Goal: Information Seeking & Learning: Learn about a topic

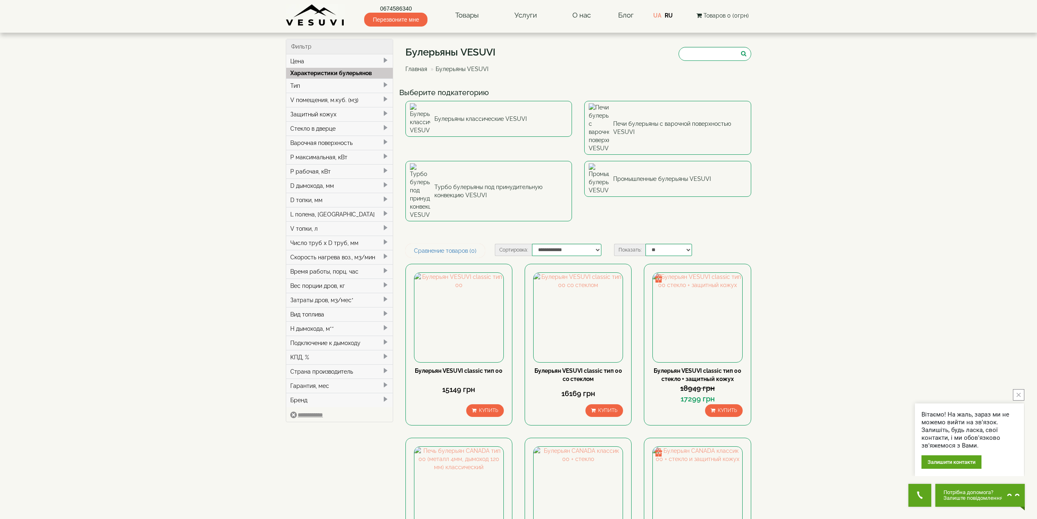
click at [1018, 397] on button "close button" at bounding box center [1018, 394] width 11 height 11
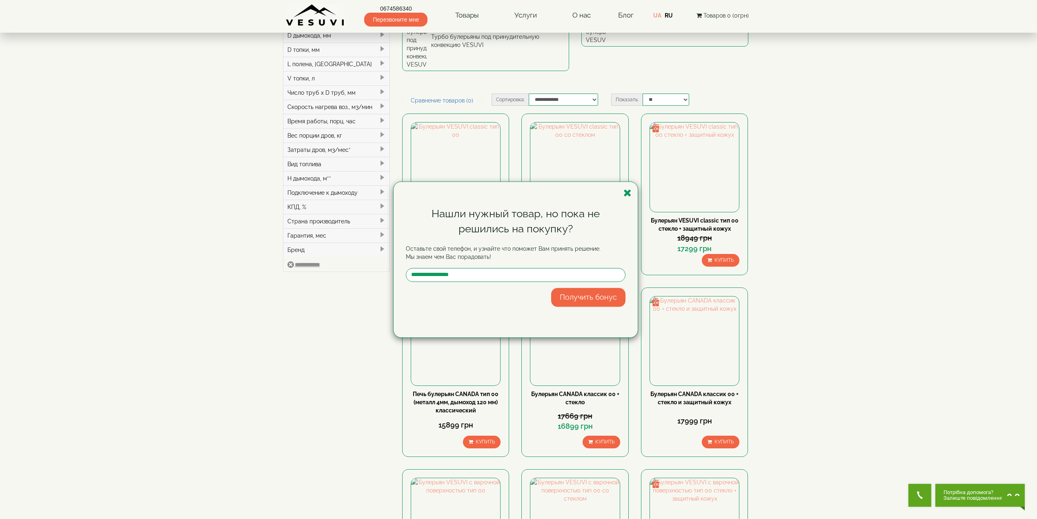
scroll to position [163, 0]
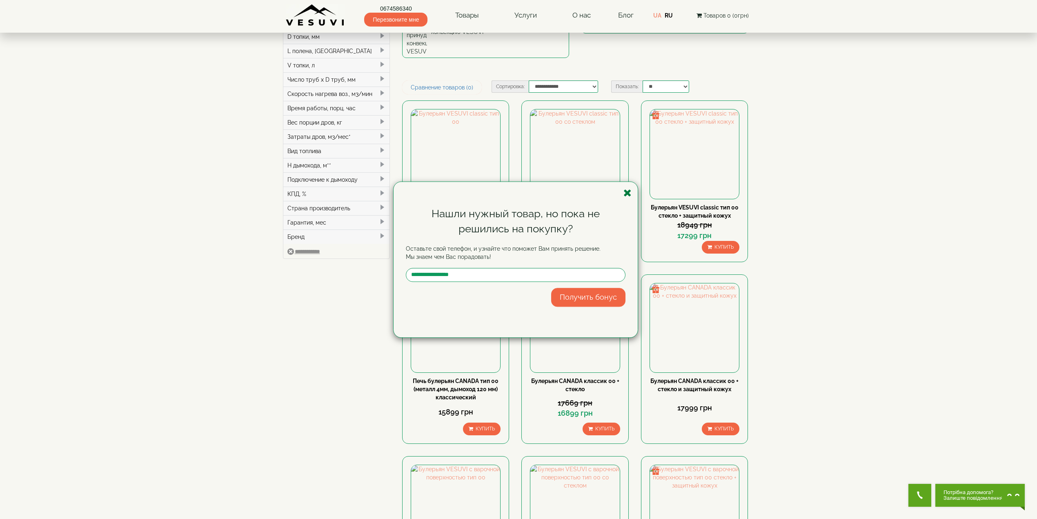
click at [629, 194] on icon "button" at bounding box center [627, 193] width 8 height 10
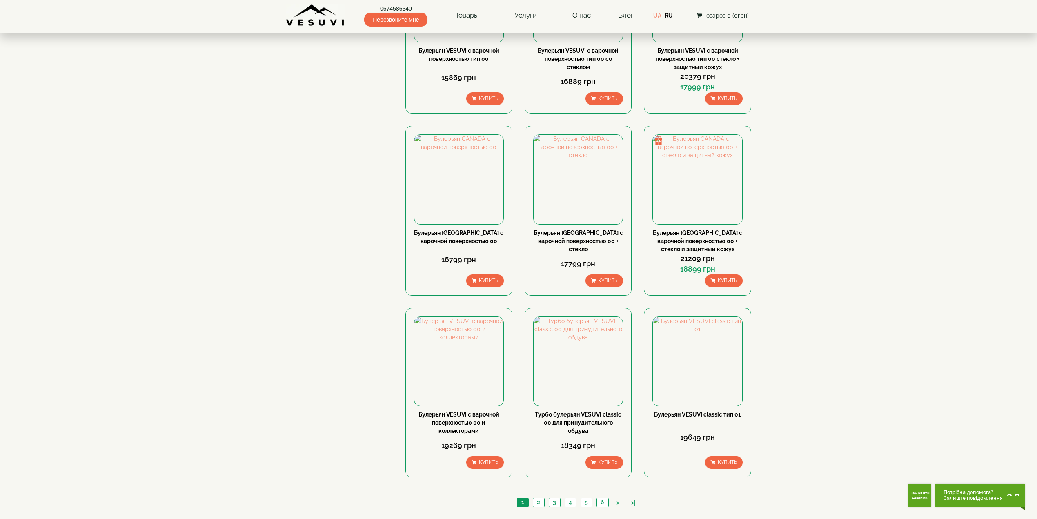
scroll to position [694, 0]
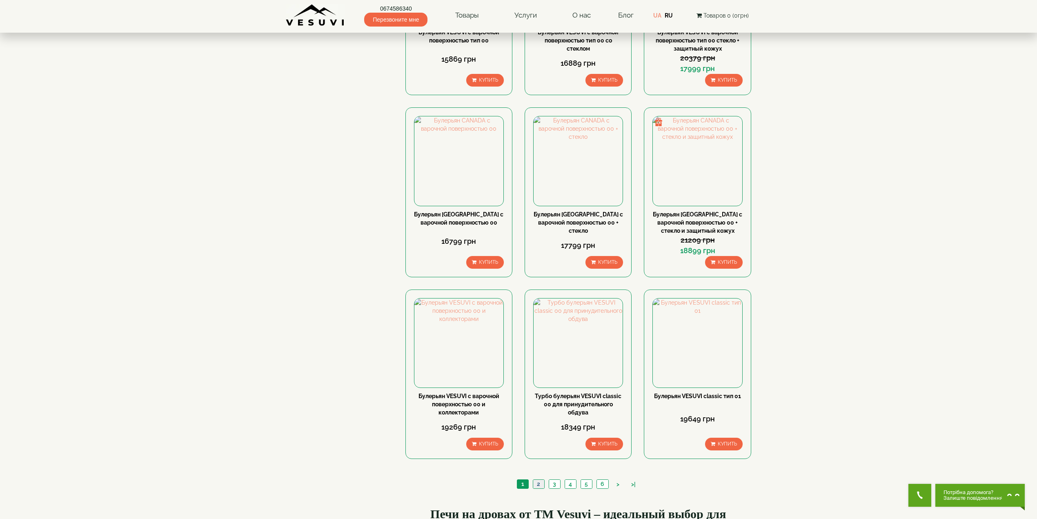
click at [538, 480] on link "2" at bounding box center [538, 484] width 11 height 9
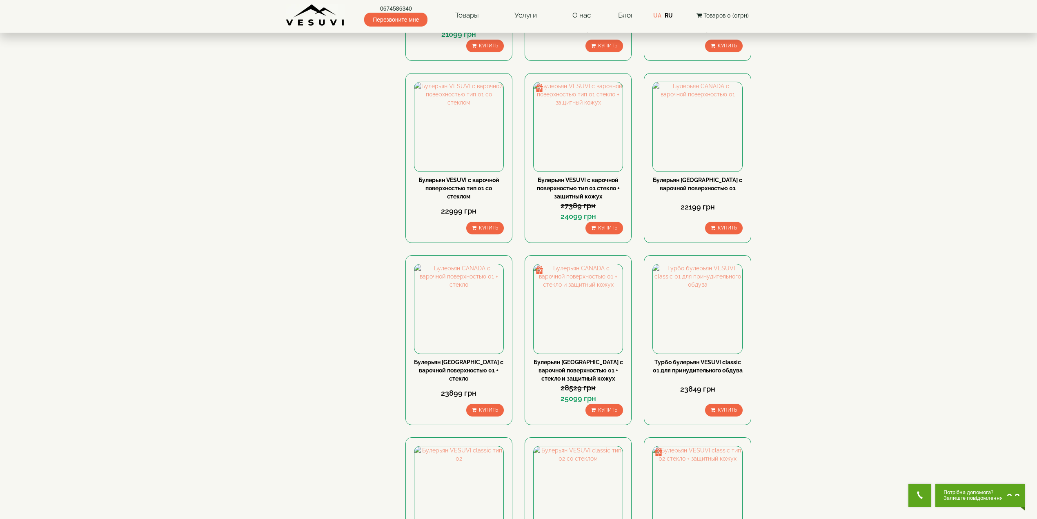
scroll to position [653, 0]
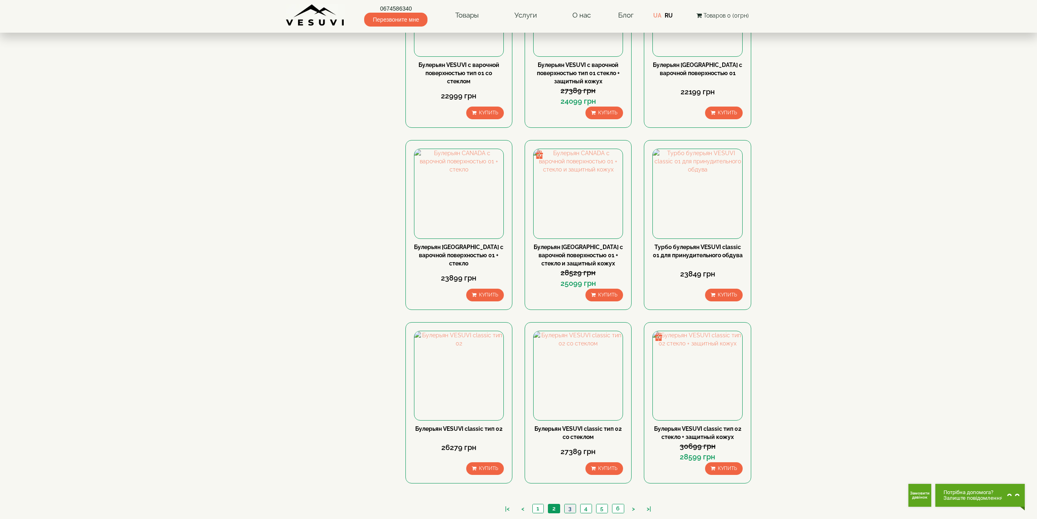
click at [570, 504] on link "3" at bounding box center [569, 508] width 11 height 9
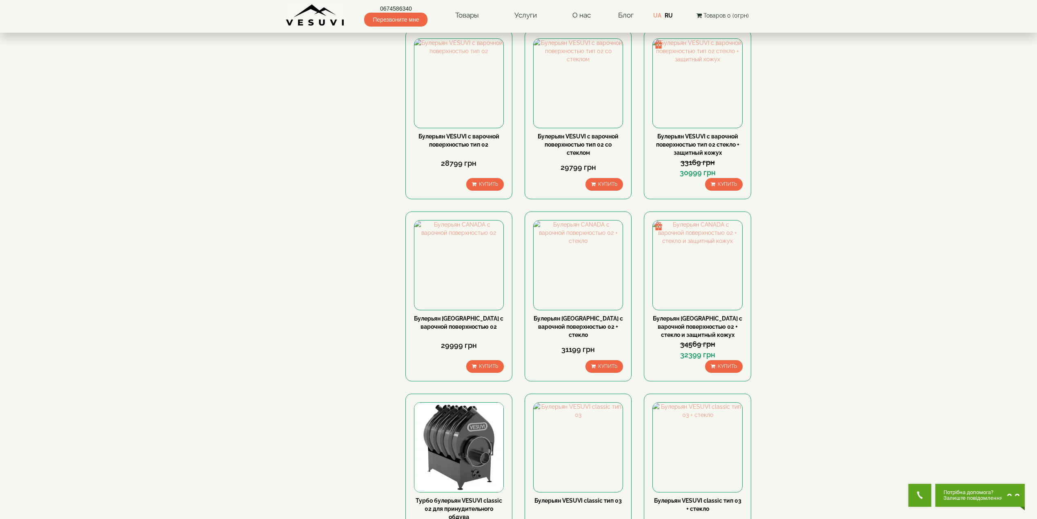
scroll to position [408, 0]
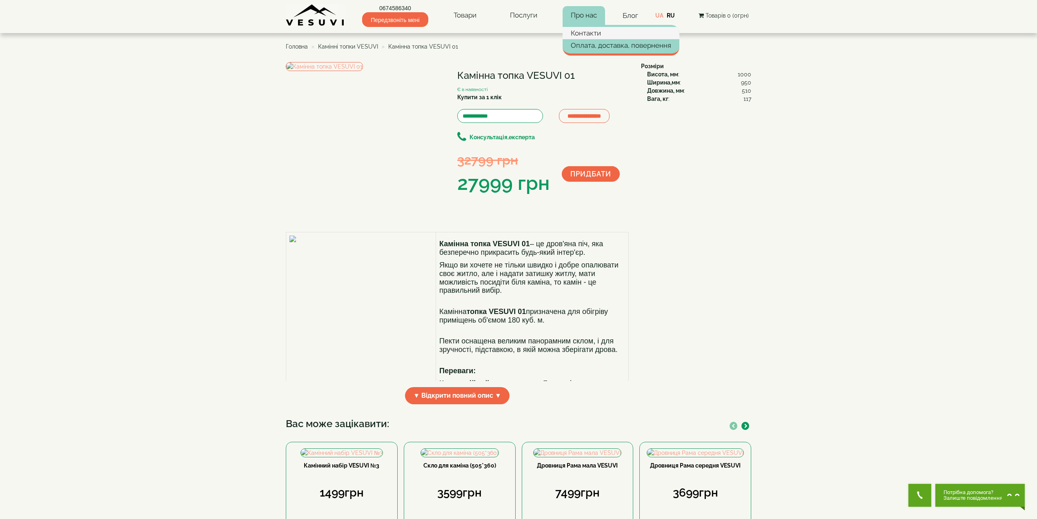
click at [590, 32] on font "Контакти" at bounding box center [586, 33] width 30 height 8
